Goal: Task Accomplishment & Management: Manage account settings

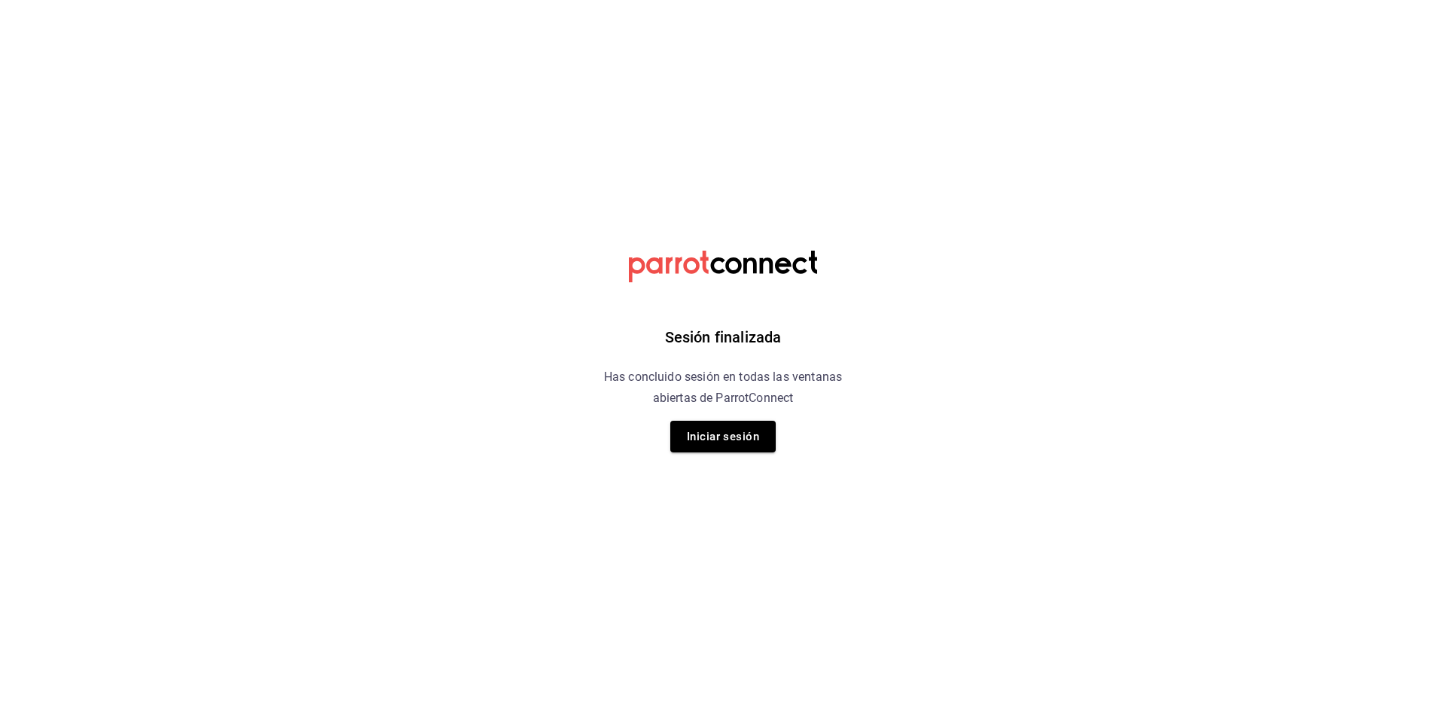
click at [725, 419] on div "Sesión finalizada Has concluido sesión en todas las ventanas abiertas de Parrot…" at bounding box center [723, 351] width 380 height 703
click at [725, 449] on button "Iniciar sesión" at bounding box center [722, 437] width 105 height 32
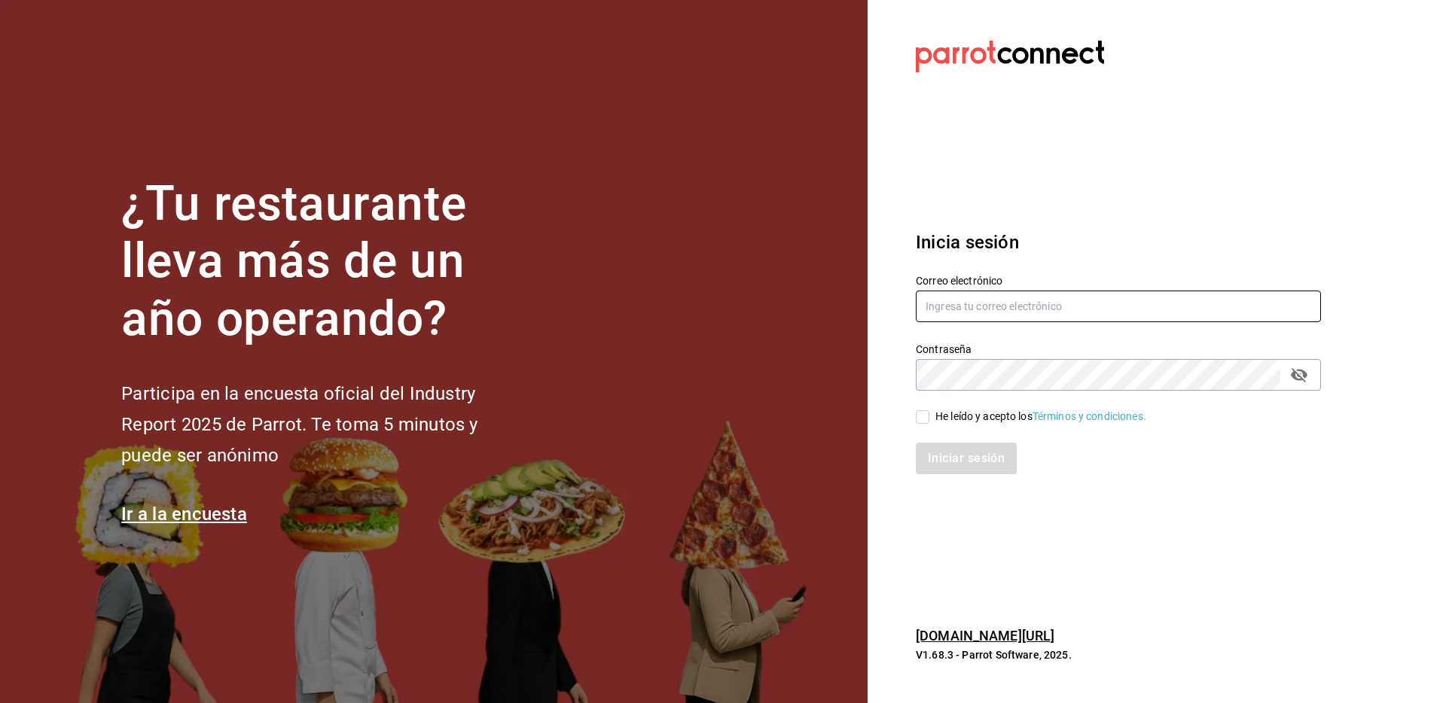
click at [994, 309] on input "text" at bounding box center [1118, 307] width 405 height 32
type input "rovapin@gmail.com"
click at [987, 419] on div "He leído y acepto los Términos y condiciones." at bounding box center [1040, 417] width 211 height 16
click at [929, 419] on input "He leído y acepto los Términos y condiciones." at bounding box center [923, 417] width 14 height 14
checkbox input "true"
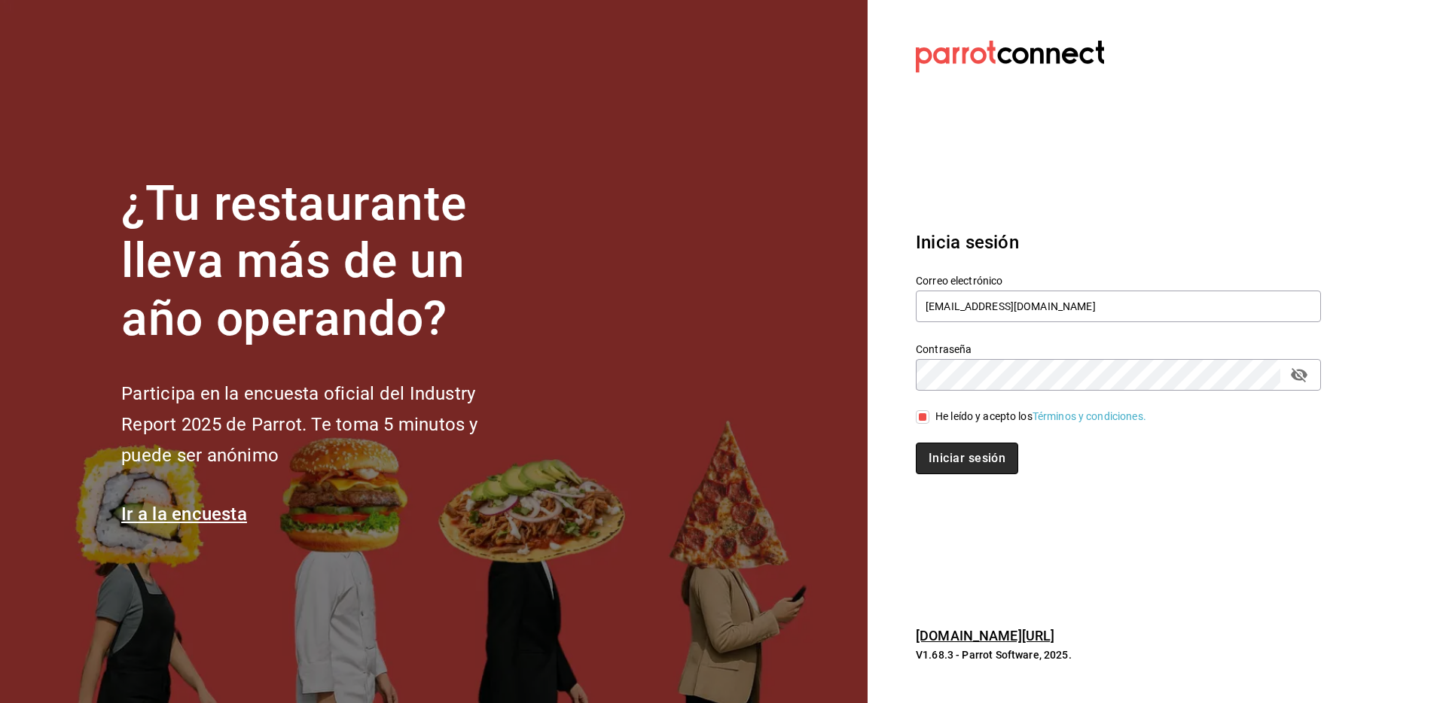
click at [990, 456] on button "Iniciar sesión" at bounding box center [967, 459] width 102 height 32
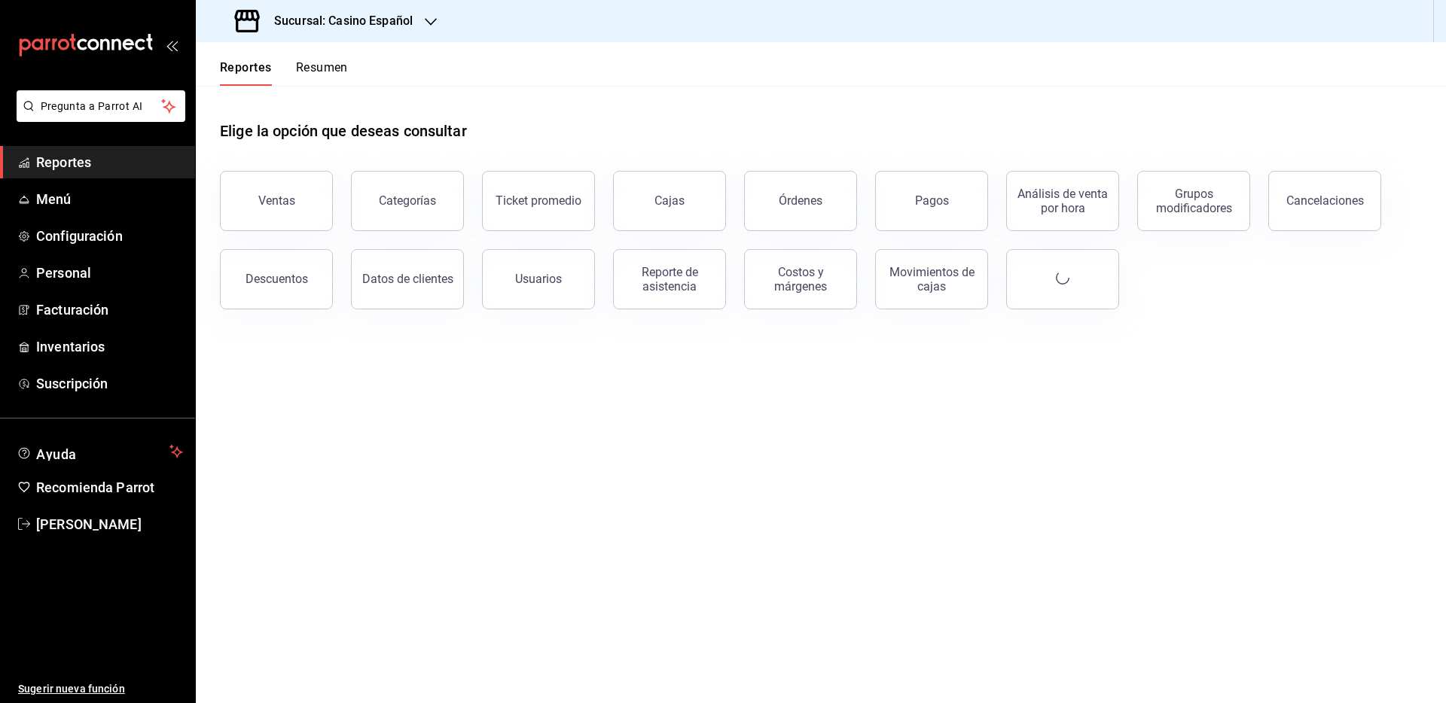
click at [329, 30] on div "Sucursal: Casino Español" at bounding box center [325, 21] width 235 height 42
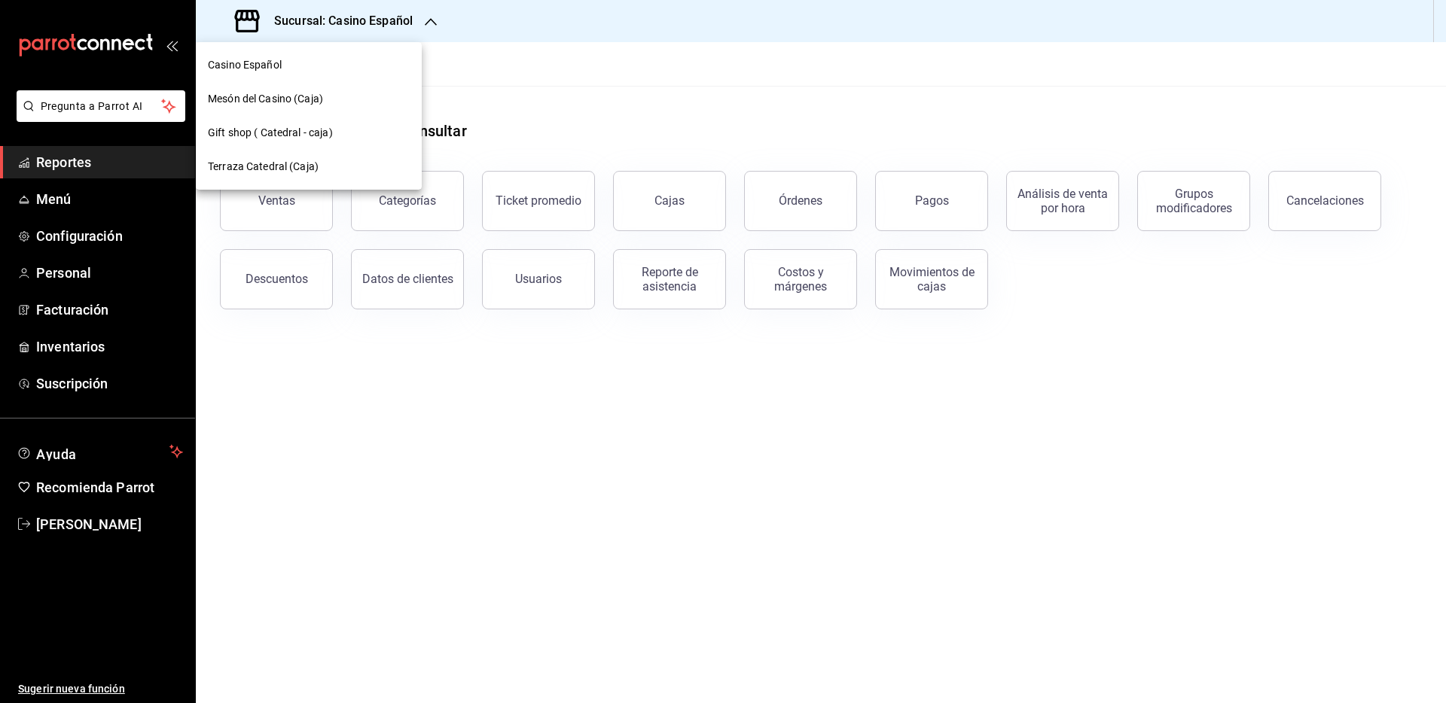
click at [329, 30] on div at bounding box center [723, 351] width 1446 height 703
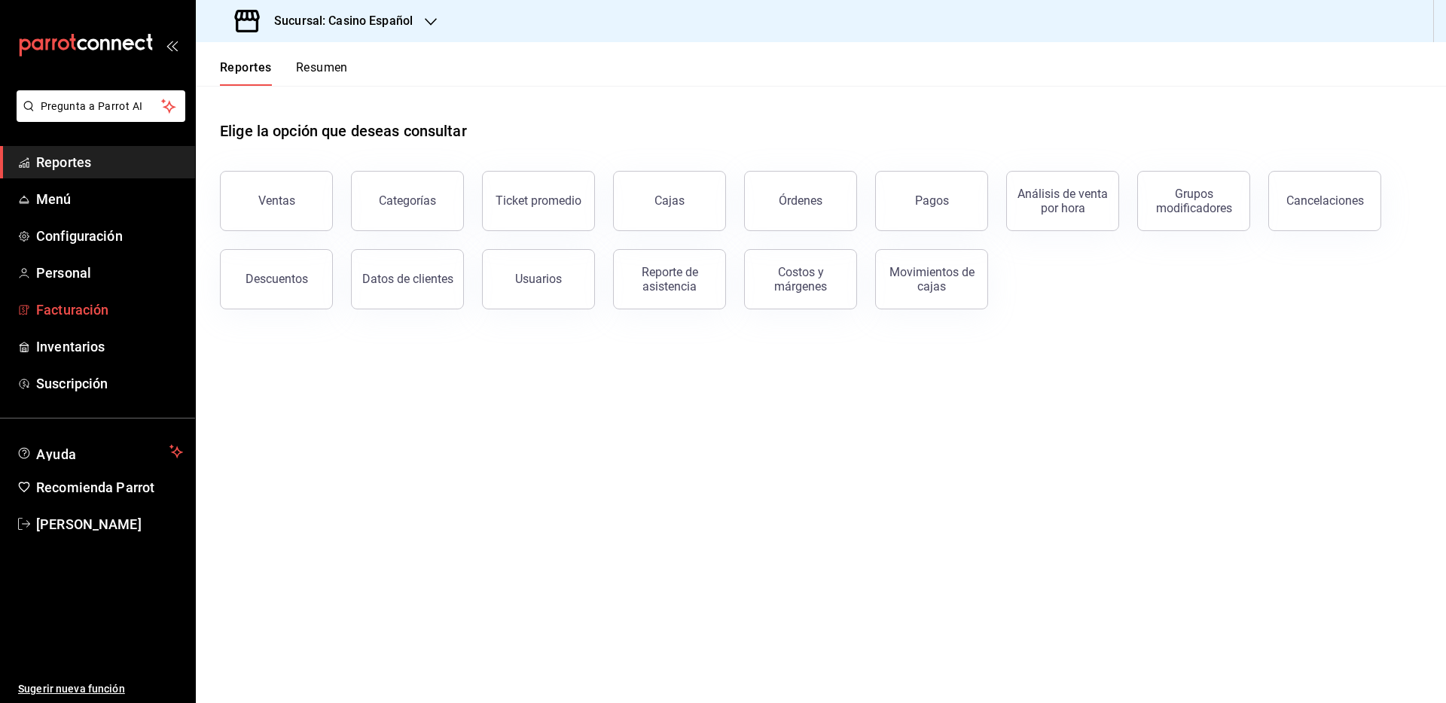
click at [58, 313] on span "Facturación" at bounding box center [109, 310] width 147 height 20
